Goal: Obtain resource: Obtain resource

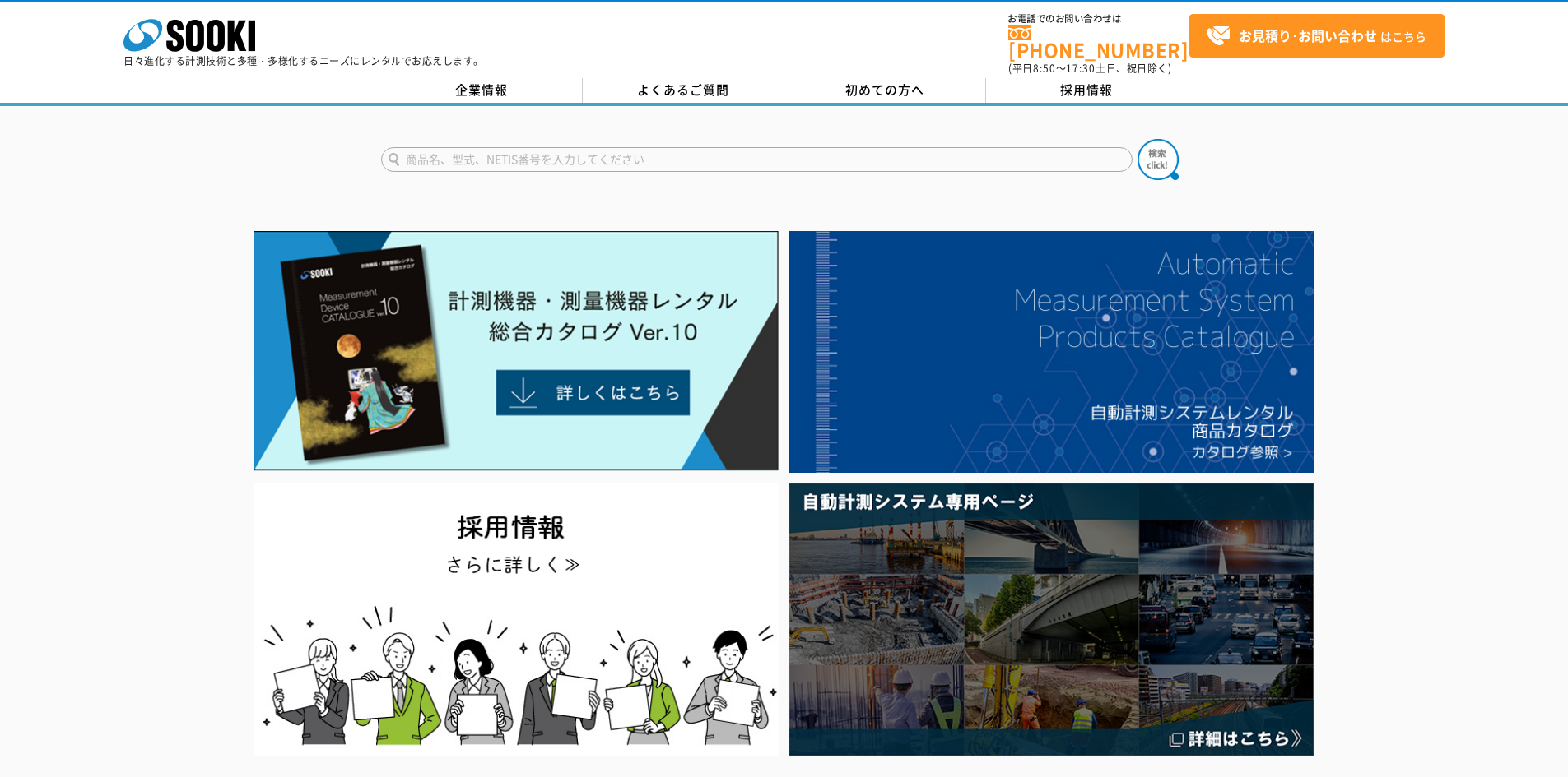
click at [591, 147] on input "text" at bounding box center [756, 159] width 751 height 24
type input "ULT-5000"
click at [1137, 139] on button at bounding box center [1158, 160] width 41 height 41
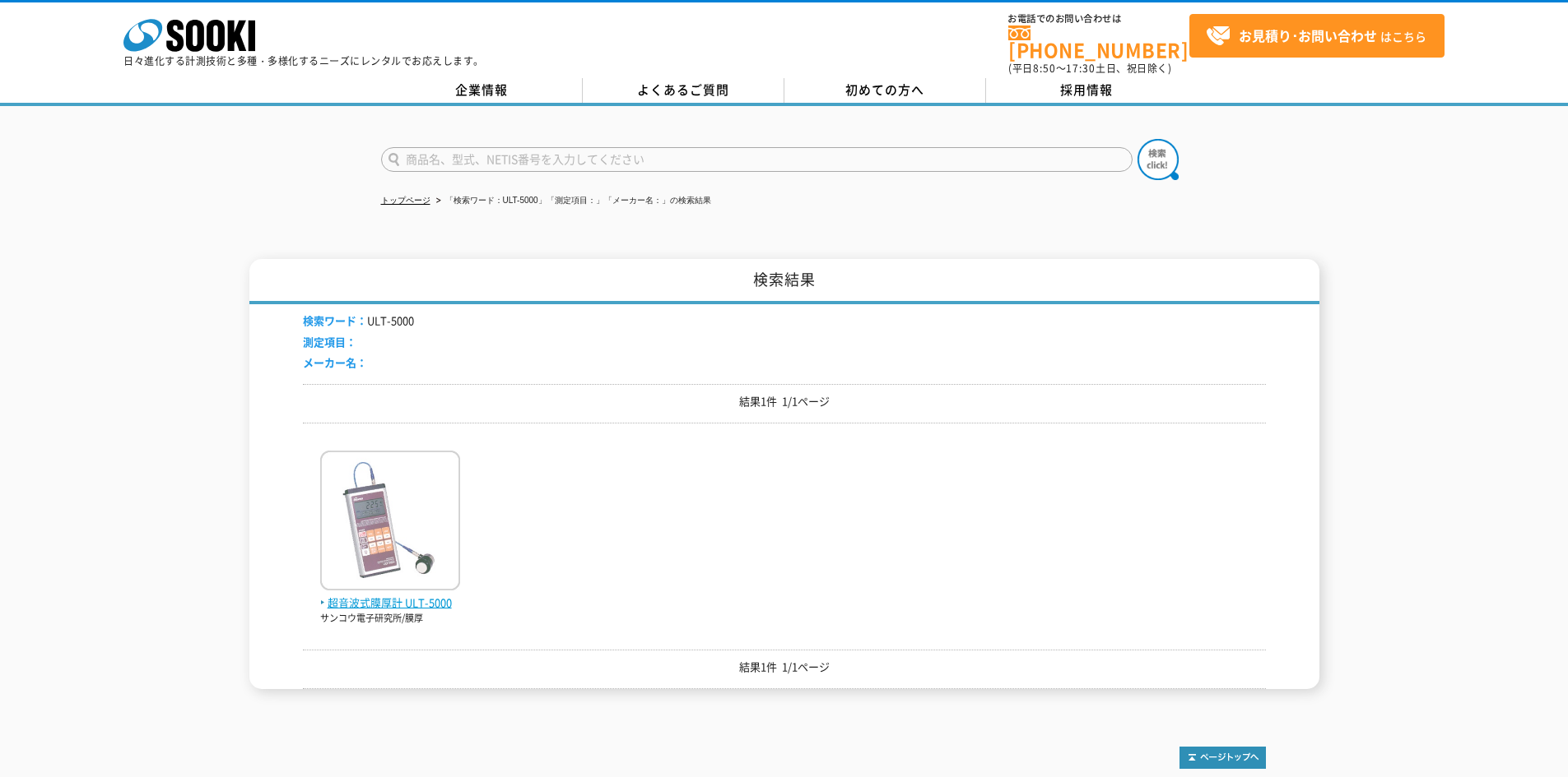
click at [434, 594] on span "超音波式膜厚計 ULT-5000" at bounding box center [390, 603] width 139 height 17
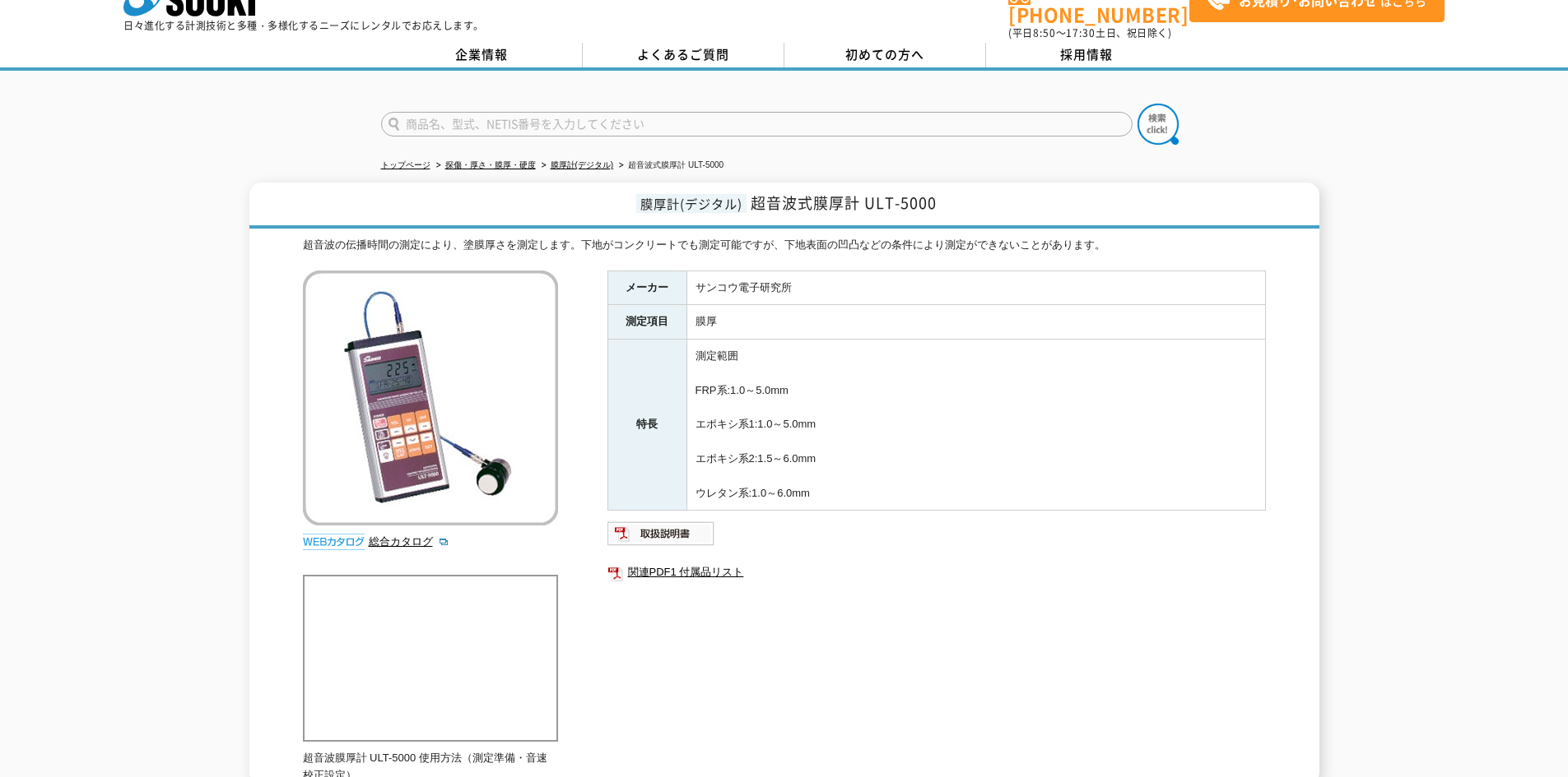
scroll to position [56, 0]
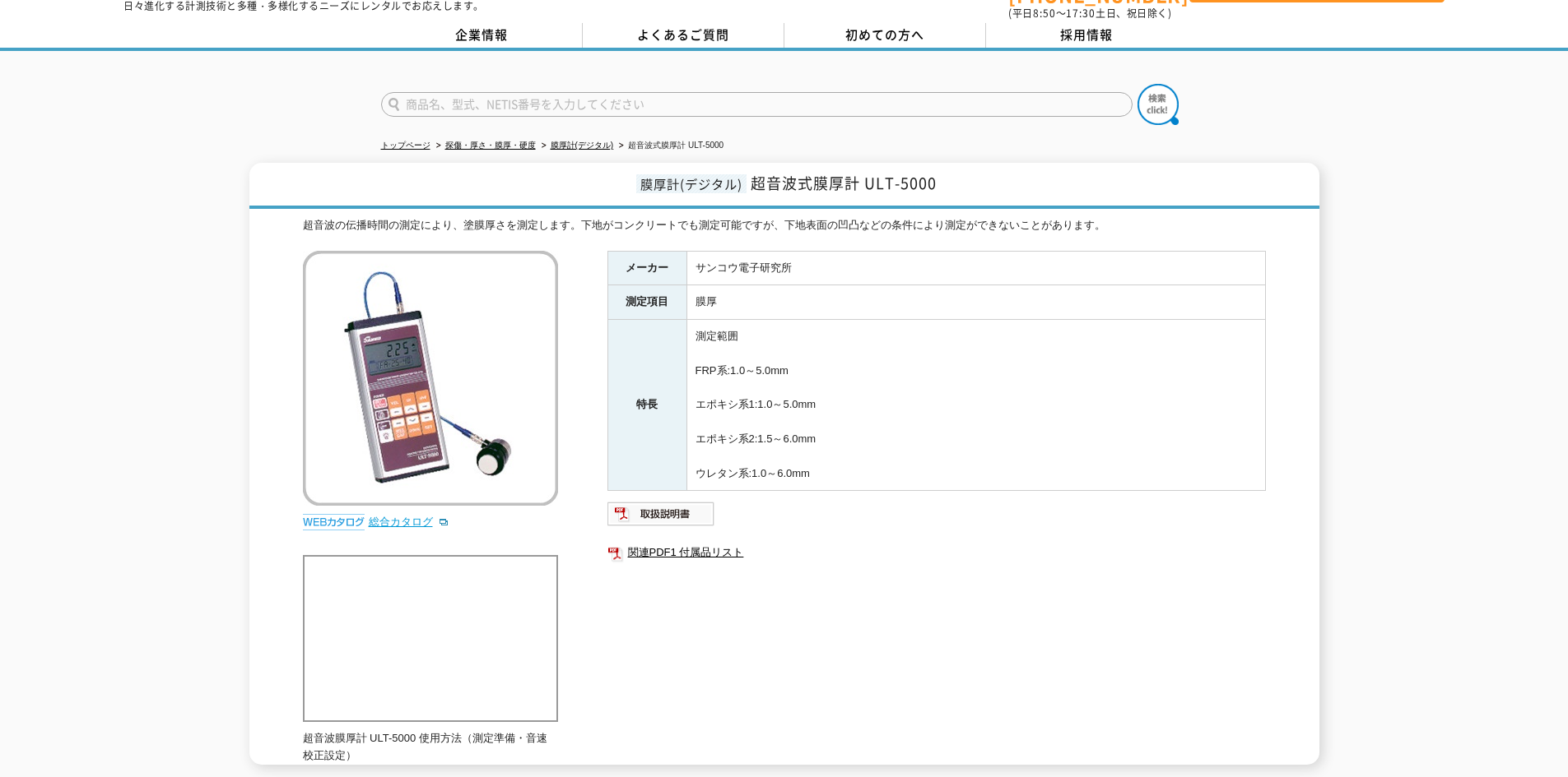
click at [425, 516] on link "総合カタログ" at bounding box center [409, 522] width 81 height 12
